Goal: Information Seeking & Learning: Learn about a topic

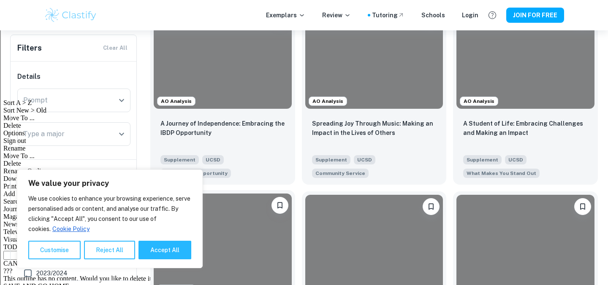
scroll to position [195, 0]
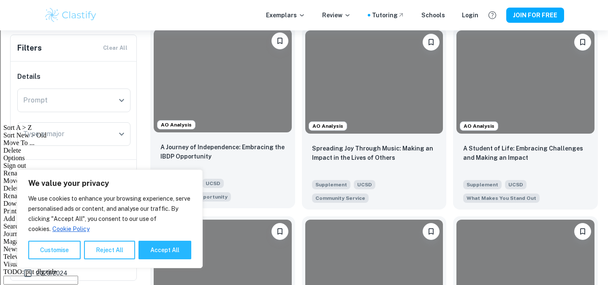
click at [234, 109] on div at bounding box center [223, 80] width 138 height 103
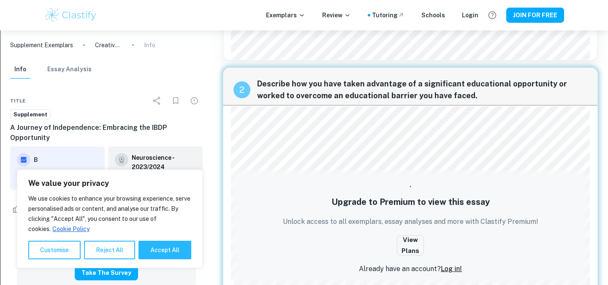
scroll to position [283, 0]
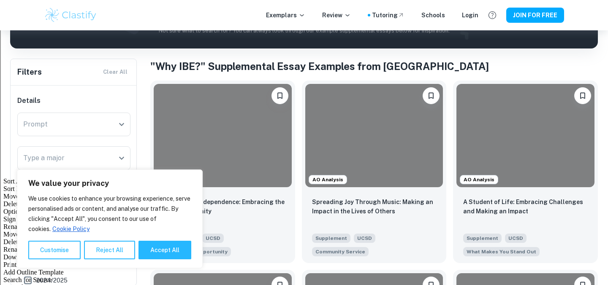
scroll to position [146, 0]
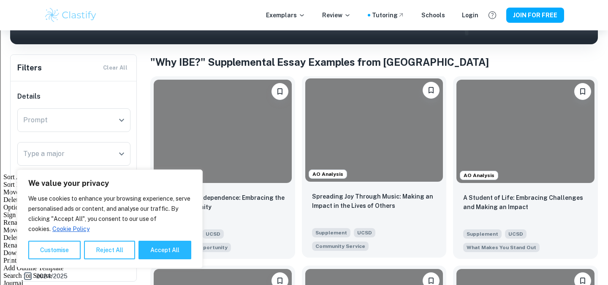
click at [339, 134] on div at bounding box center [374, 130] width 138 height 103
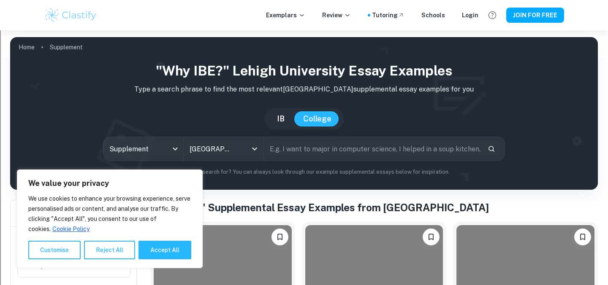
click at [293, 148] on input "text" at bounding box center [372, 149] width 217 height 24
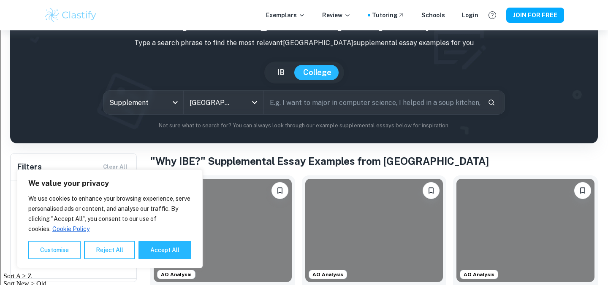
scroll to position [47, 0]
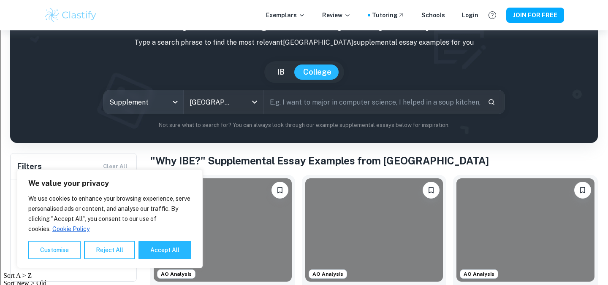
click at [151, 102] on body "We value your privacy We use cookies to enhance your browsing experience, serve…" at bounding box center [304, 126] width 608 height 285
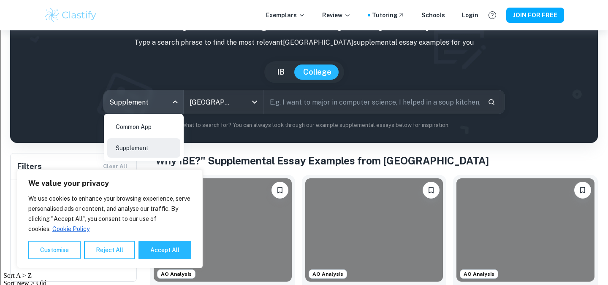
click at [243, 130] on div at bounding box center [304, 142] width 608 height 285
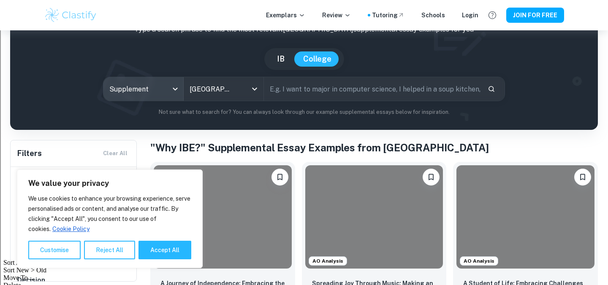
scroll to position [61, 0]
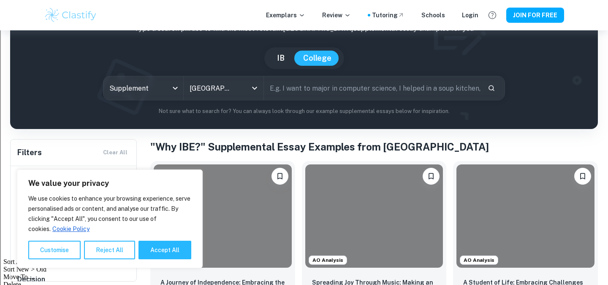
click at [302, 78] on input "text" at bounding box center [372, 88] width 217 height 24
click at [298, 95] on input "Integrated Business" at bounding box center [363, 88] width 198 height 24
type input "IBE"
